Goal: Submit feedback/report problem

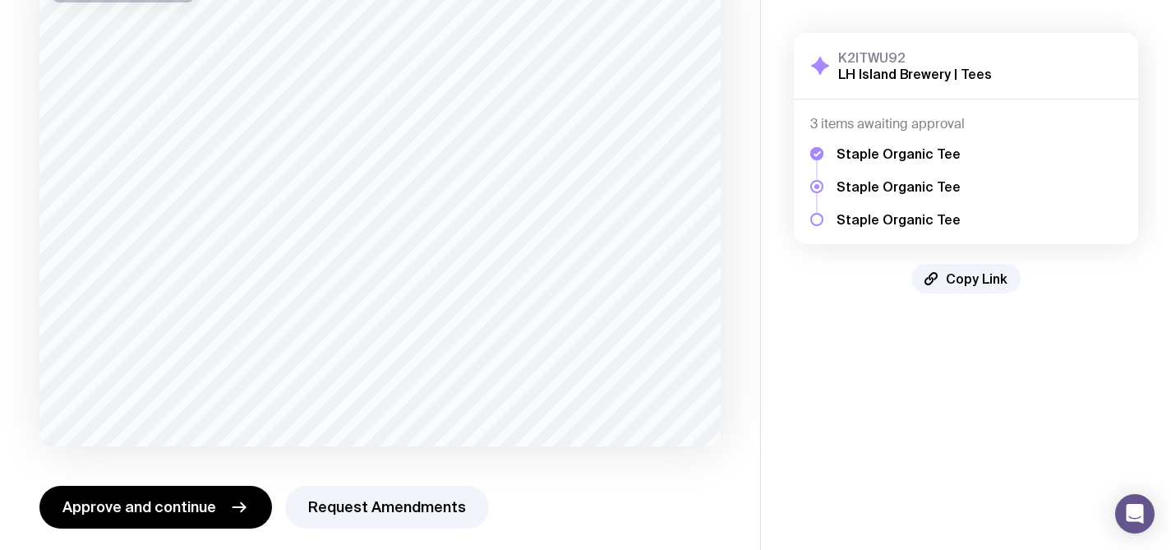
scroll to position [168, 0]
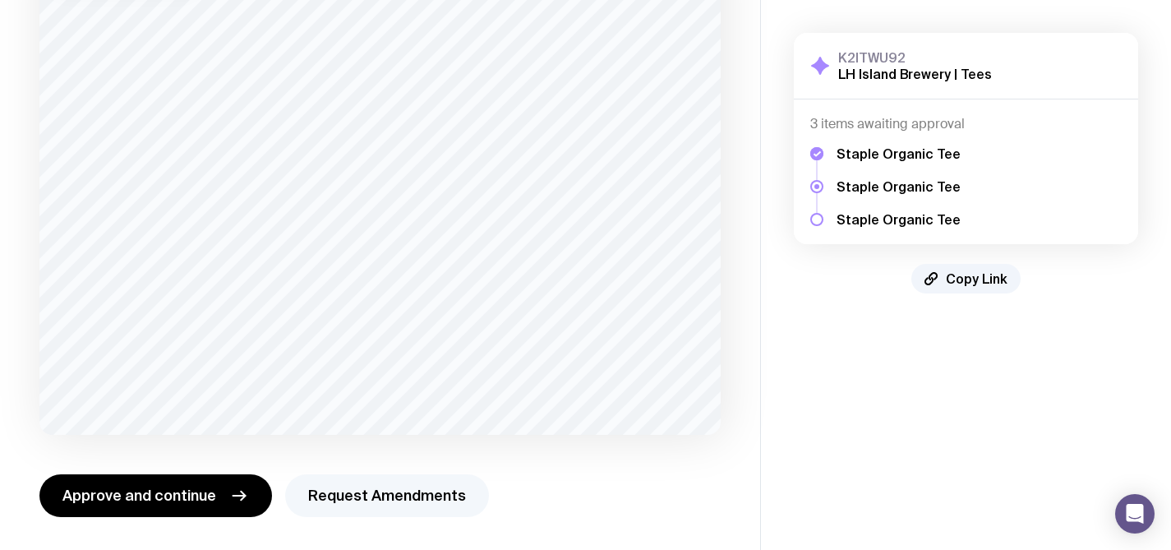
click at [348, 503] on button "Request Amendments" at bounding box center [387, 495] width 204 height 43
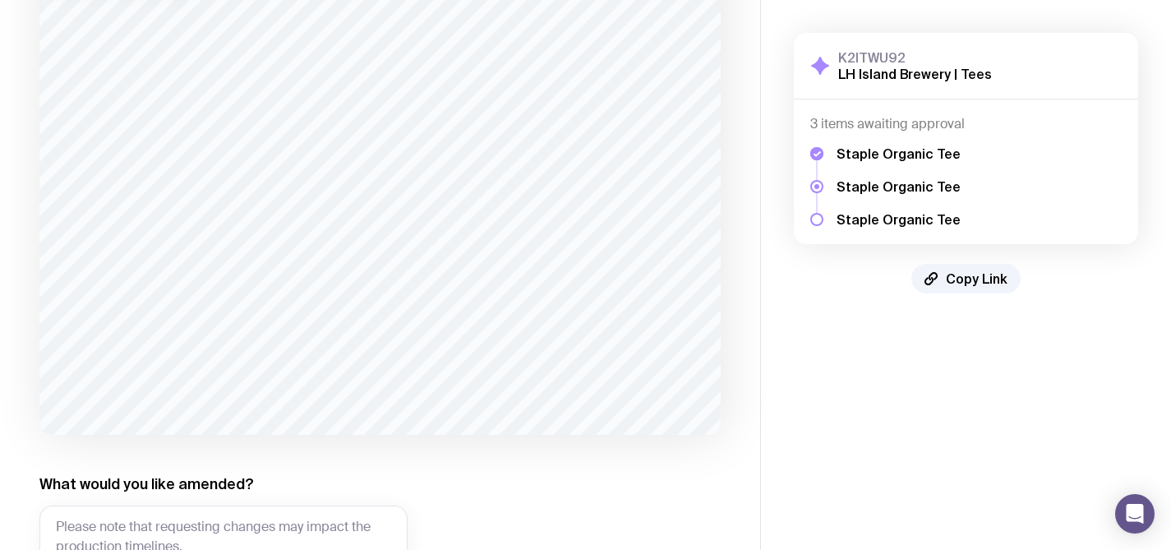
scroll to position [328, 0]
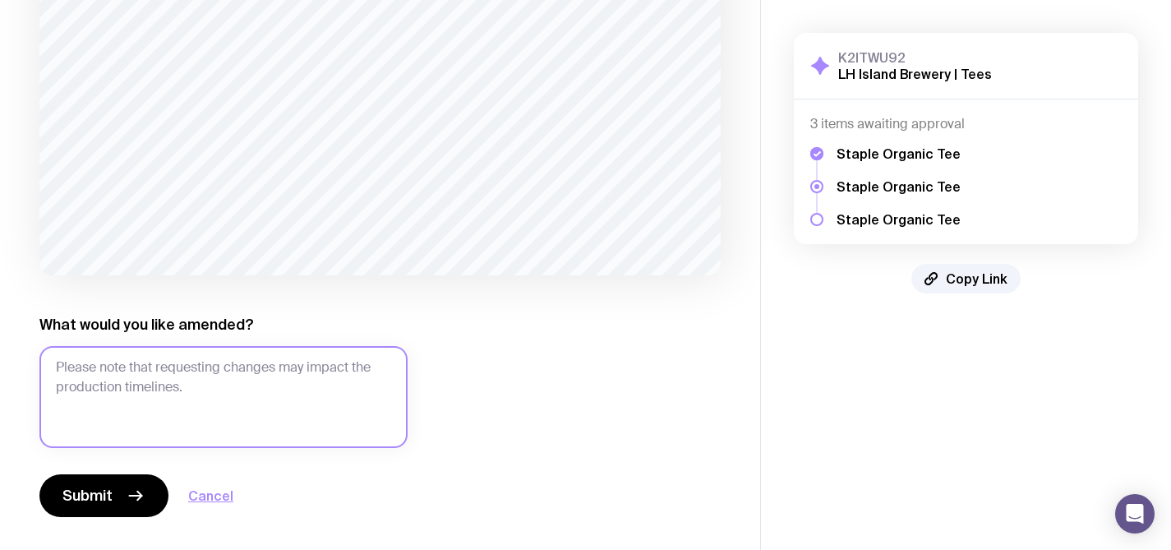
click at [173, 384] on textarea "What would you like amended?" at bounding box center [223, 397] width 368 height 102
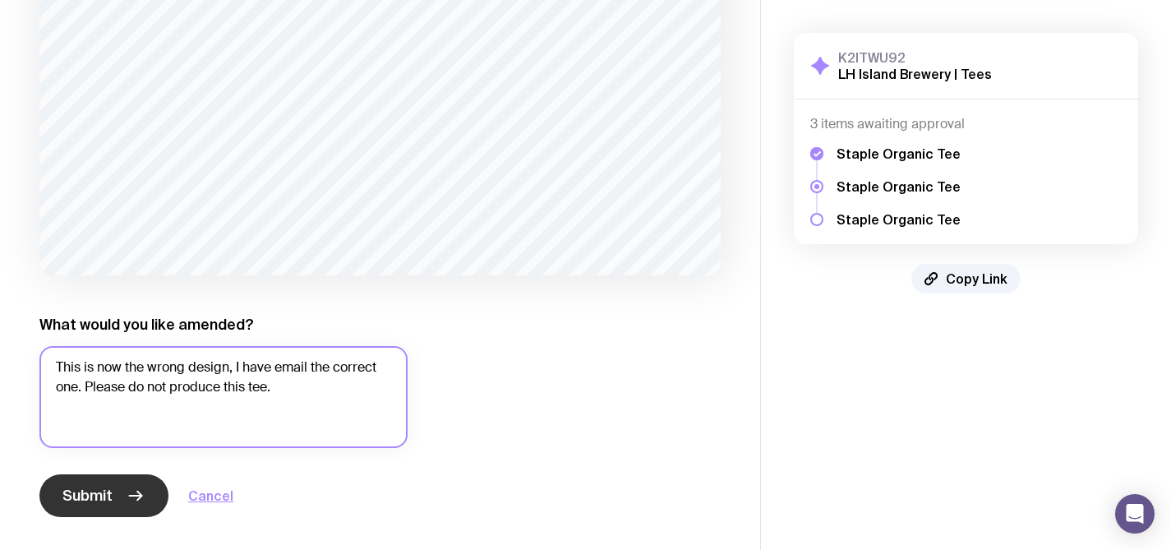
type textarea "This is now the wrong design, I have email the correct one. Please do not produ…"
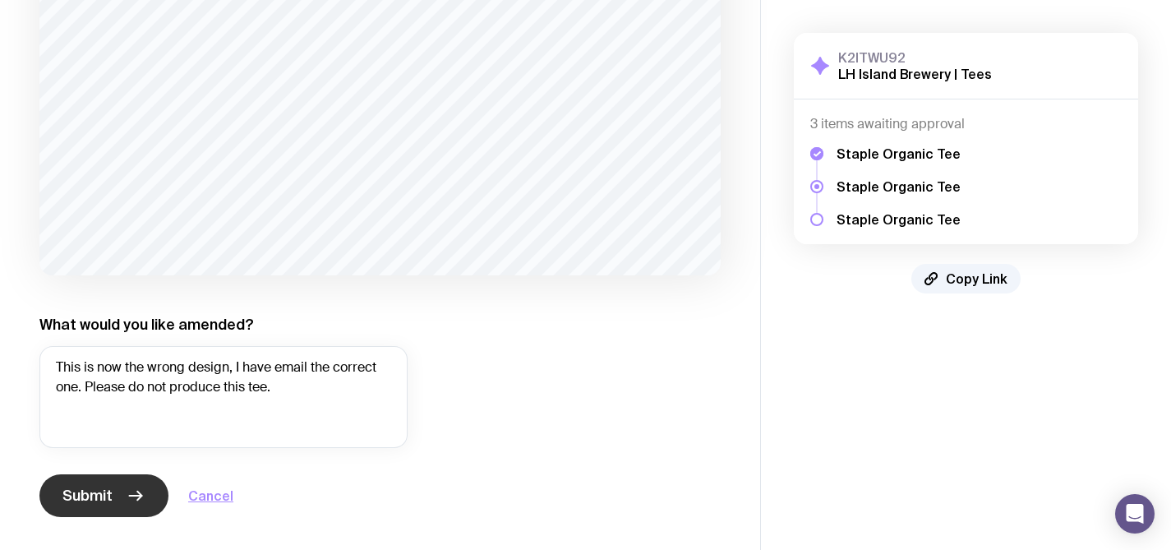
click at [76, 487] on span "Submit" at bounding box center [87, 496] width 50 height 20
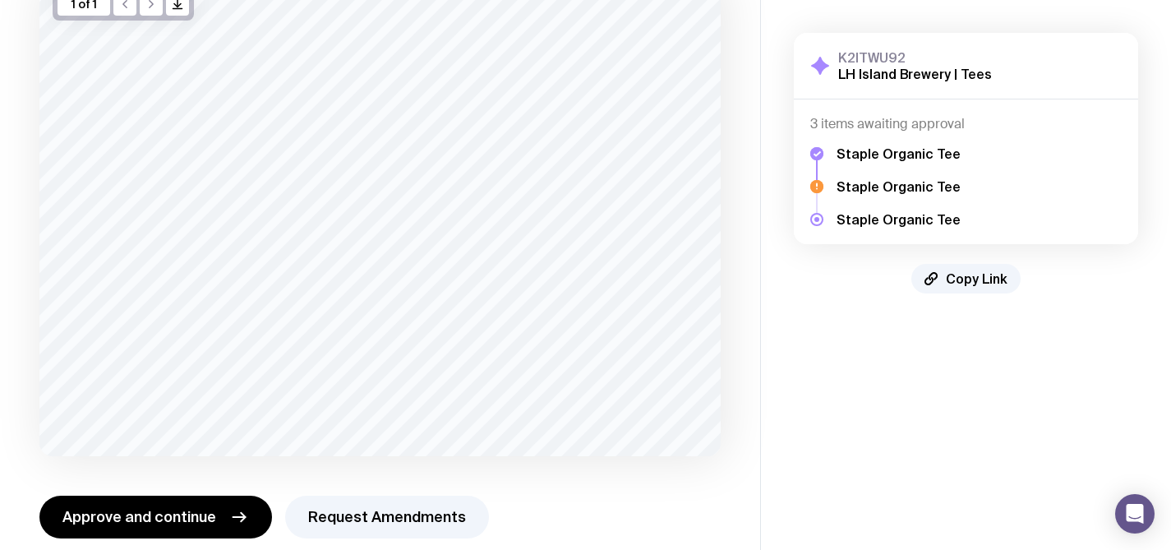
scroll to position [160, 0]
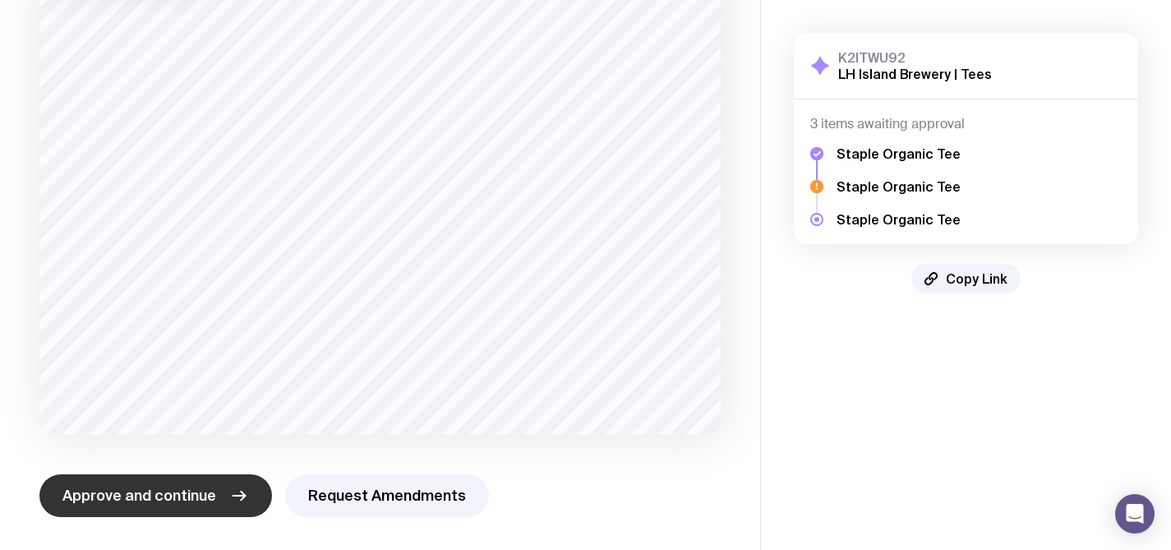
click at [180, 501] on span "Approve and continue" at bounding box center [139, 496] width 154 height 20
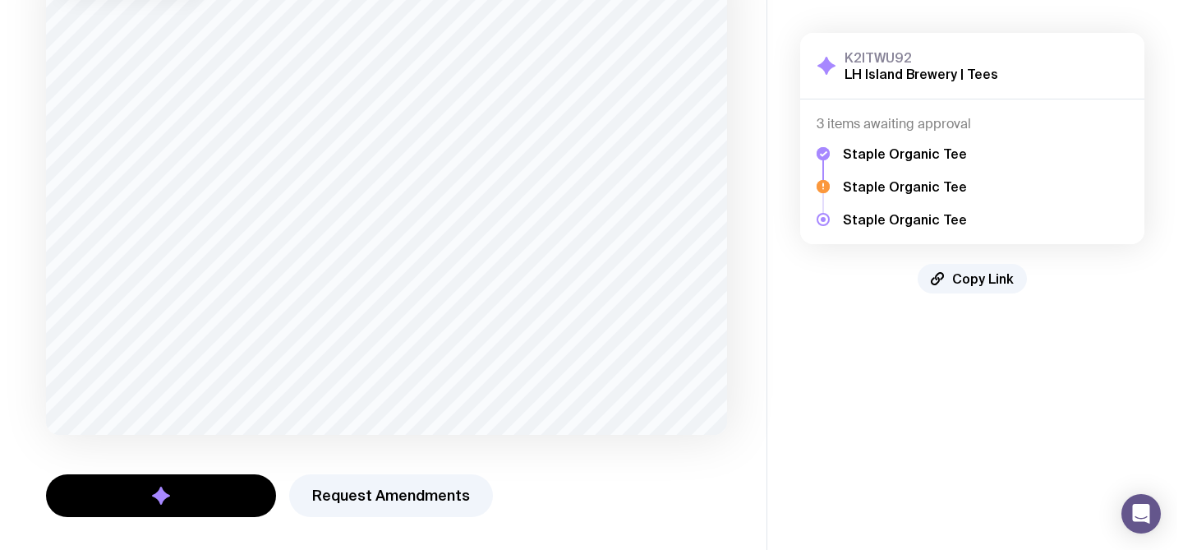
scroll to position [0, 0]
